Goal: Find specific page/section: Find specific page/section

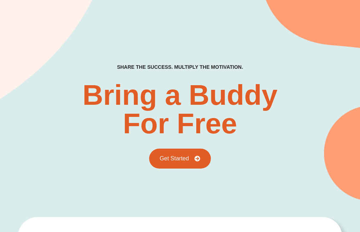
scroll to position [34, 0]
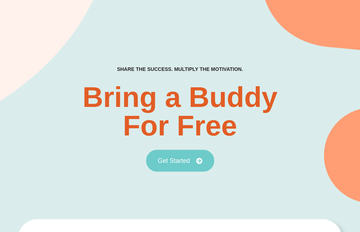
click at [184, 162] on span "Get Started" at bounding box center [174, 161] width 32 height 6
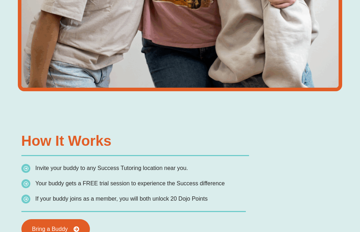
scroll to position [780, 0]
